Goal: Transaction & Acquisition: Purchase product/service

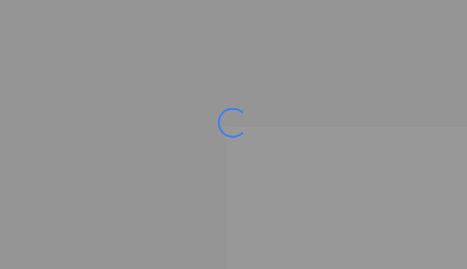
drag, startPoint x: 0, startPoint y: 0, endPoint x: 345, endPoint y: 172, distance: 385.6
click at [345, 172] on ms-splash-screen at bounding box center [233, 134] width 467 height 269
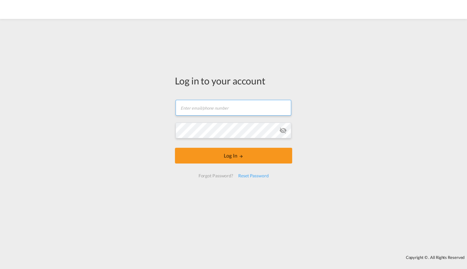
type input "[PERSON_NAME][EMAIL_ADDRESS][DOMAIN_NAME]"
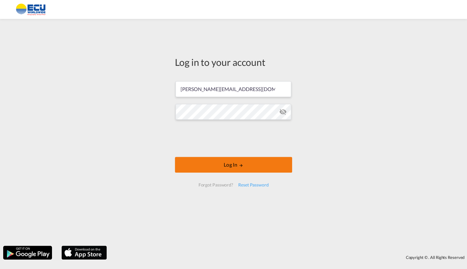
click at [240, 164] on md-icon "LOGIN" at bounding box center [241, 165] width 4 height 4
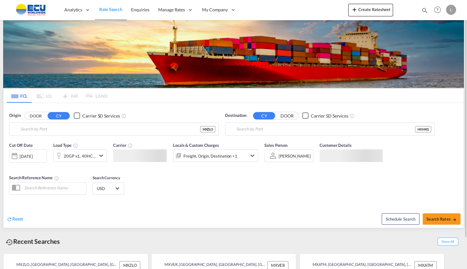
type input "Manzanillo, MXZLO"
type input "[GEOGRAPHIC_DATA], HKHKG"
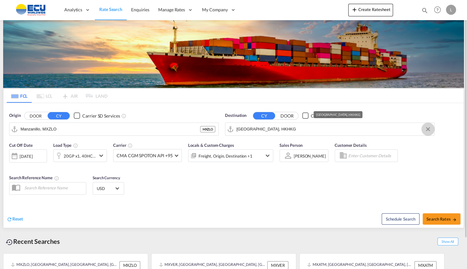
click at [428, 129] on button "Clear Input" at bounding box center [427, 129] width 9 height 9
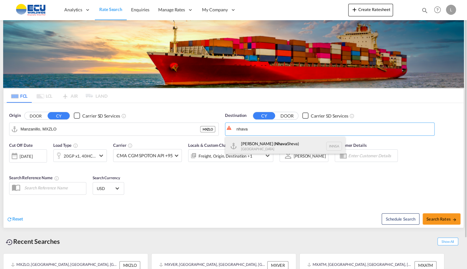
click at [256, 142] on div "[PERSON_NAME] ( [GEOGRAPHIC_DATA]) [GEOGRAPHIC_DATA] [GEOGRAPHIC_DATA]" at bounding box center [285, 146] width 120 height 19
type input "[PERSON_NAME] ([PERSON_NAME]), [GEOGRAPHIC_DATA]"
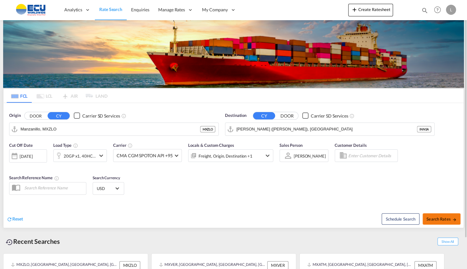
click at [438, 220] on span "Search Rates" at bounding box center [442, 219] width 30 height 5
type input "MXZLO to INNSA / [DATE]"
